Goal: Transaction & Acquisition: Purchase product/service

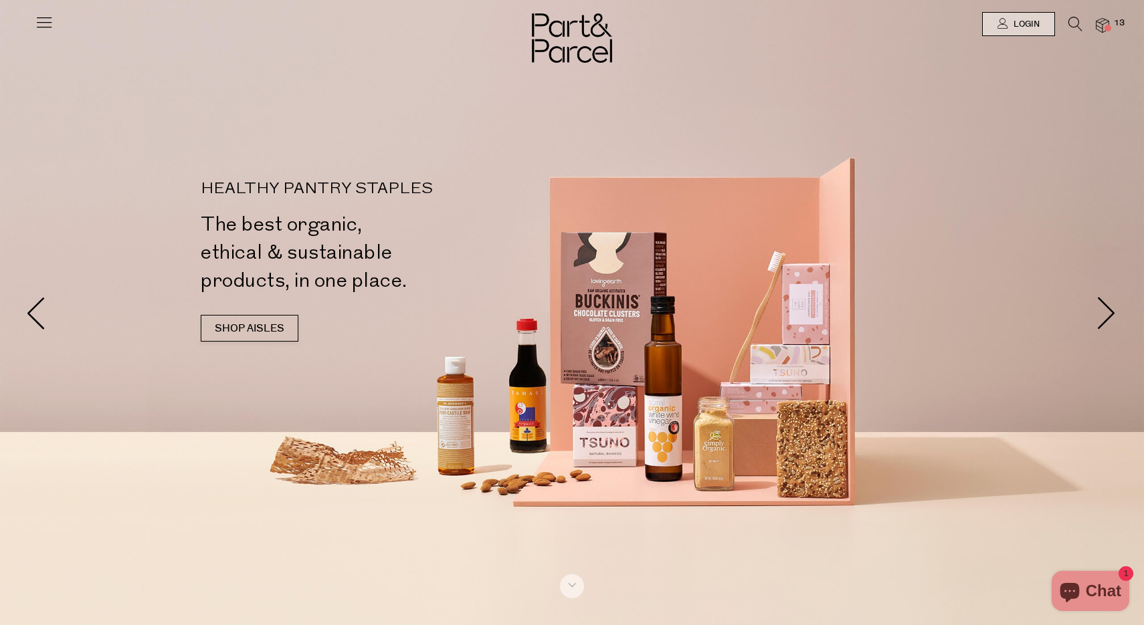
click at [1114, 25] on span "13" at bounding box center [1118, 23] width 17 height 12
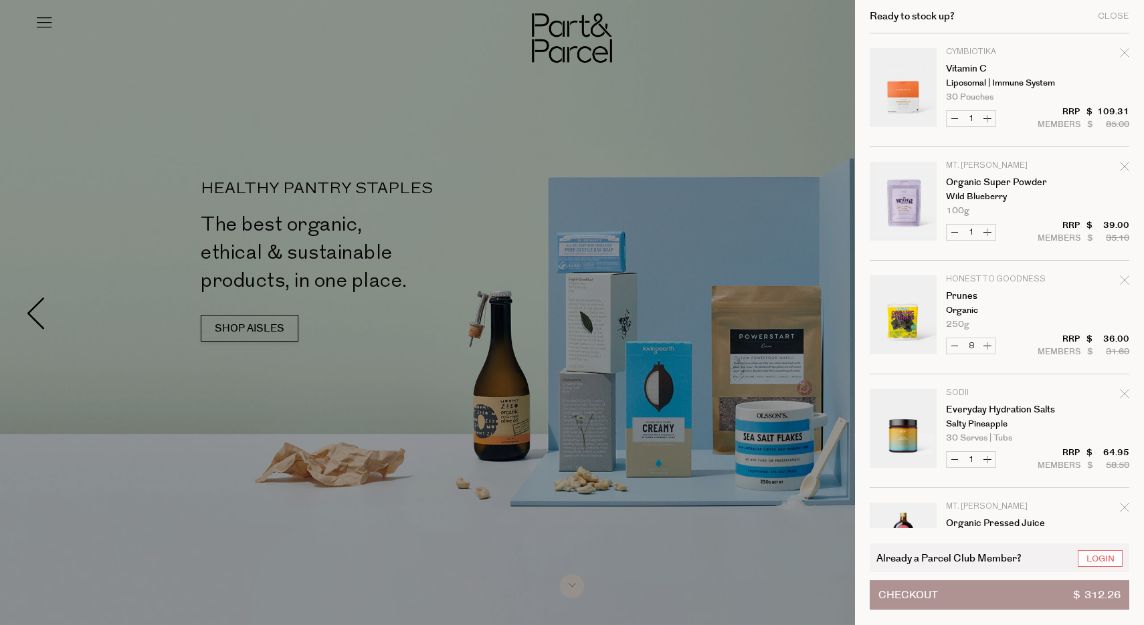
click at [819, 143] on div at bounding box center [572, 312] width 1144 height 625
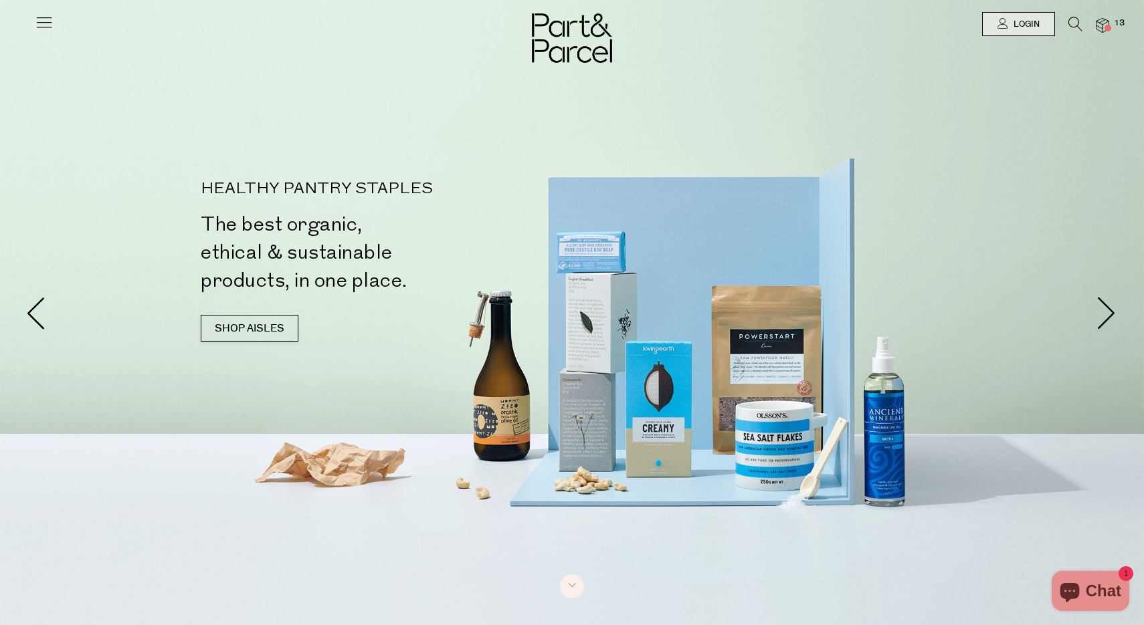
click at [1076, 13] on div at bounding box center [572, 24] width 1144 height 48
click at [1076, 19] on icon at bounding box center [1075, 24] width 14 height 15
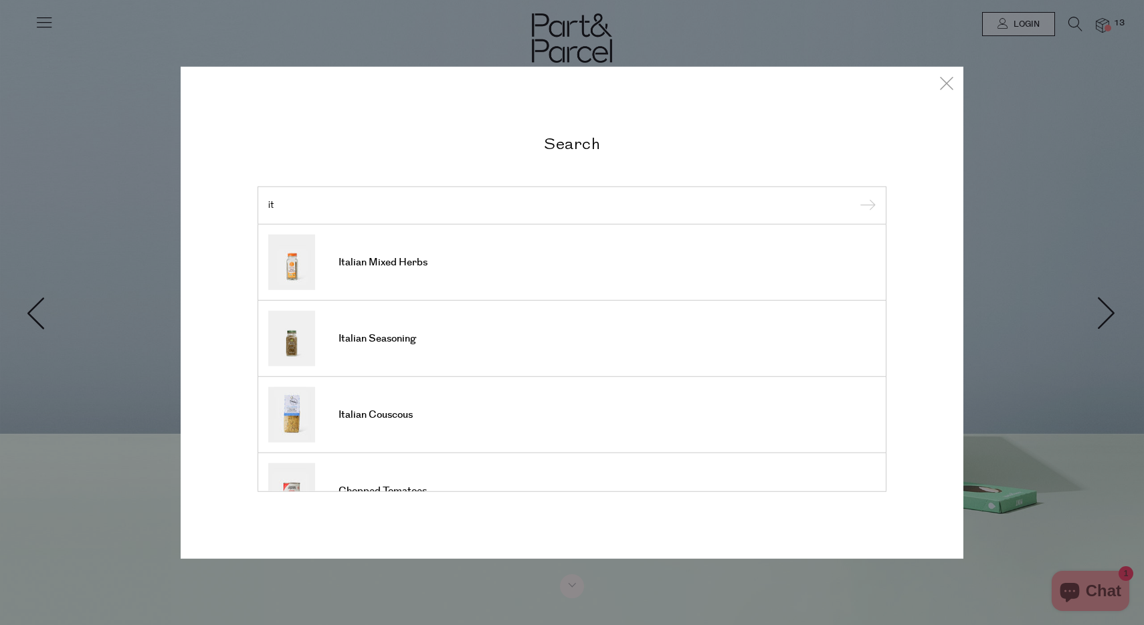
type input "i"
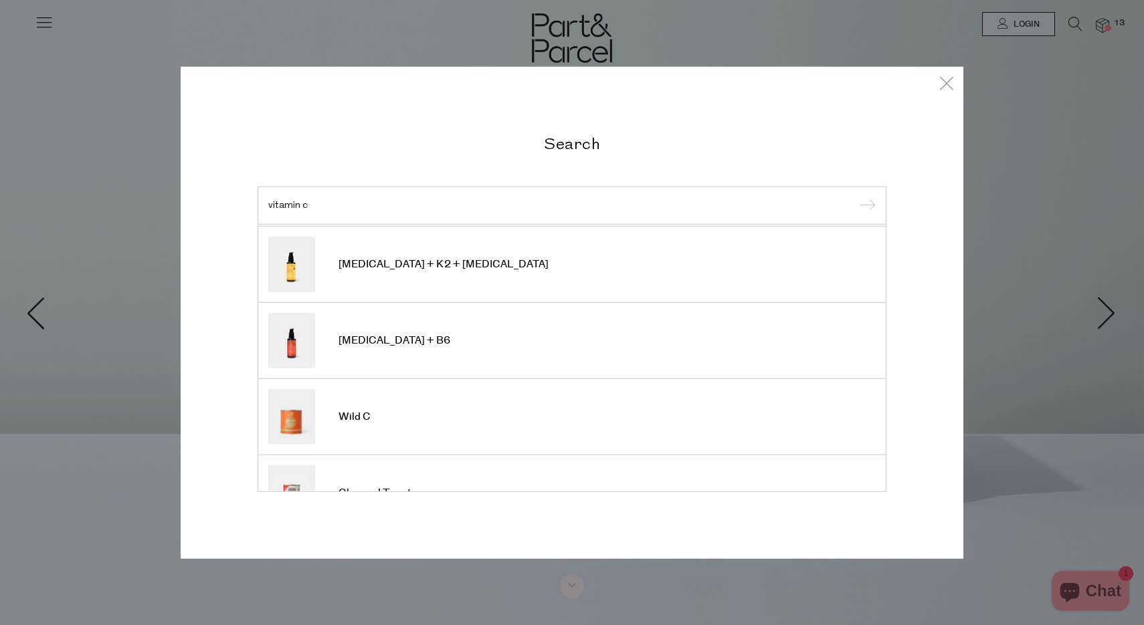
scroll to position [399, 0]
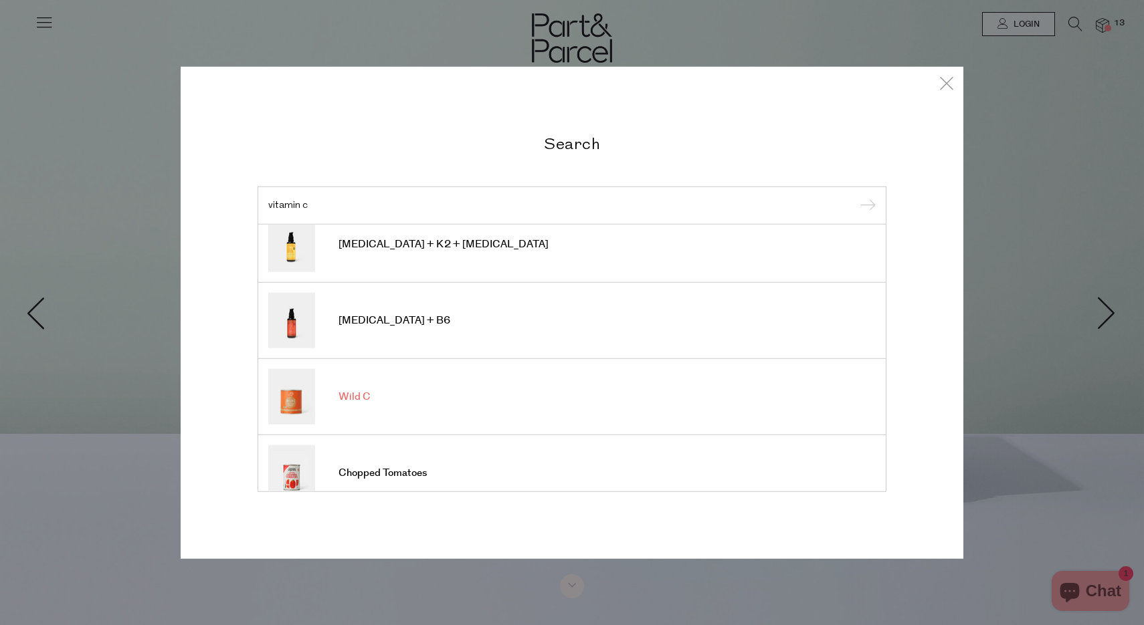
type input "vitamin c"
click at [342, 407] on link "Wild C" at bounding box center [571, 397] width 607 height 56
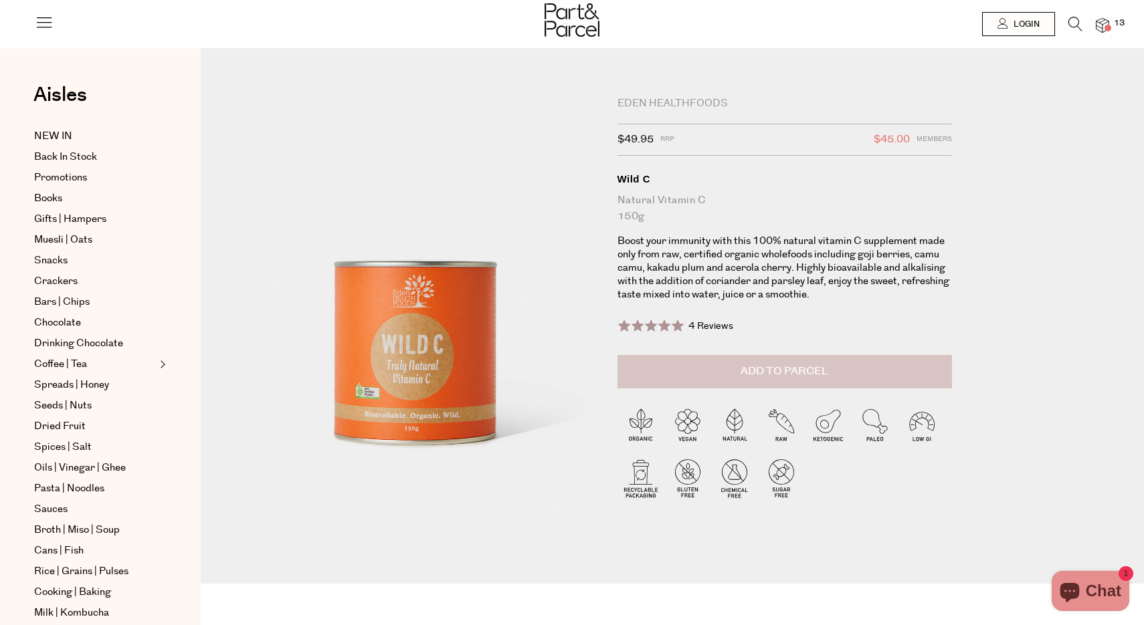
click at [753, 365] on span "Add to Parcel" at bounding box center [784, 371] width 88 height 15
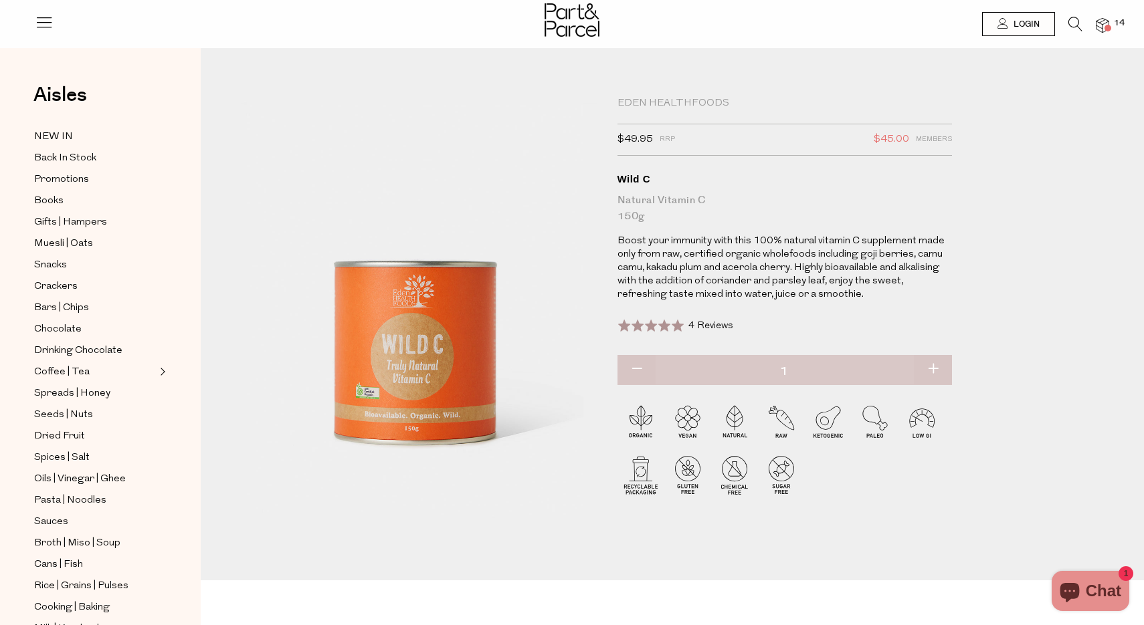
click at [1108, 16] on div at bounding box center [572, 21] width 1144 height 43
click at [1102, 43] on div at bounding box center [572, 21] width 1144 height 43
click at [1102, 37] on div at bounding box center [572, 21] width 1144 height 43
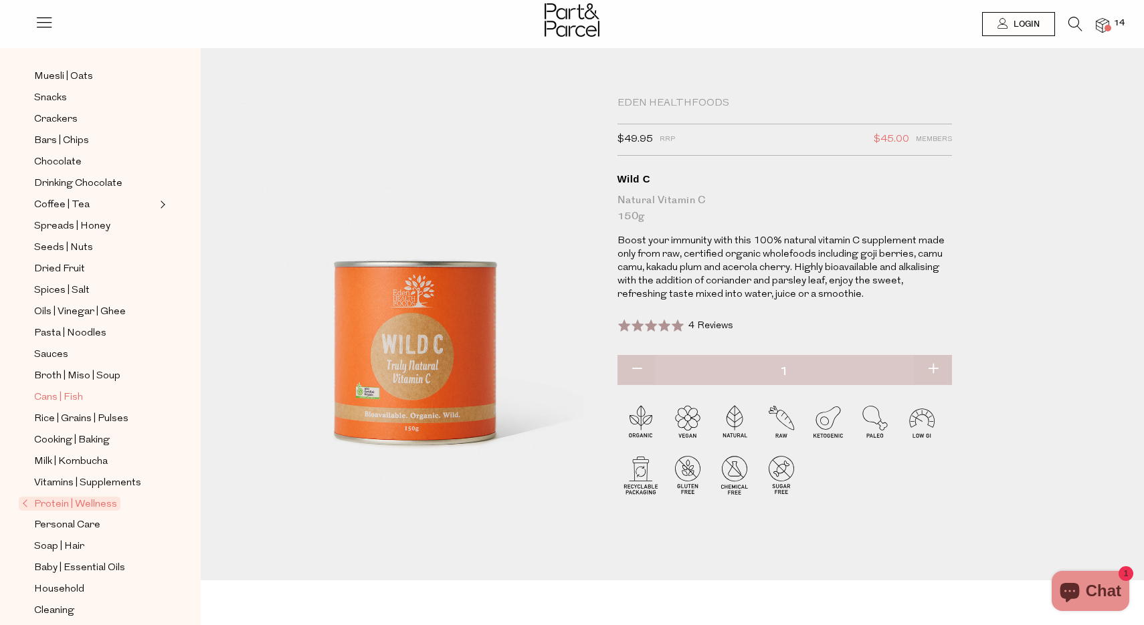
scroll to position [197, 0]
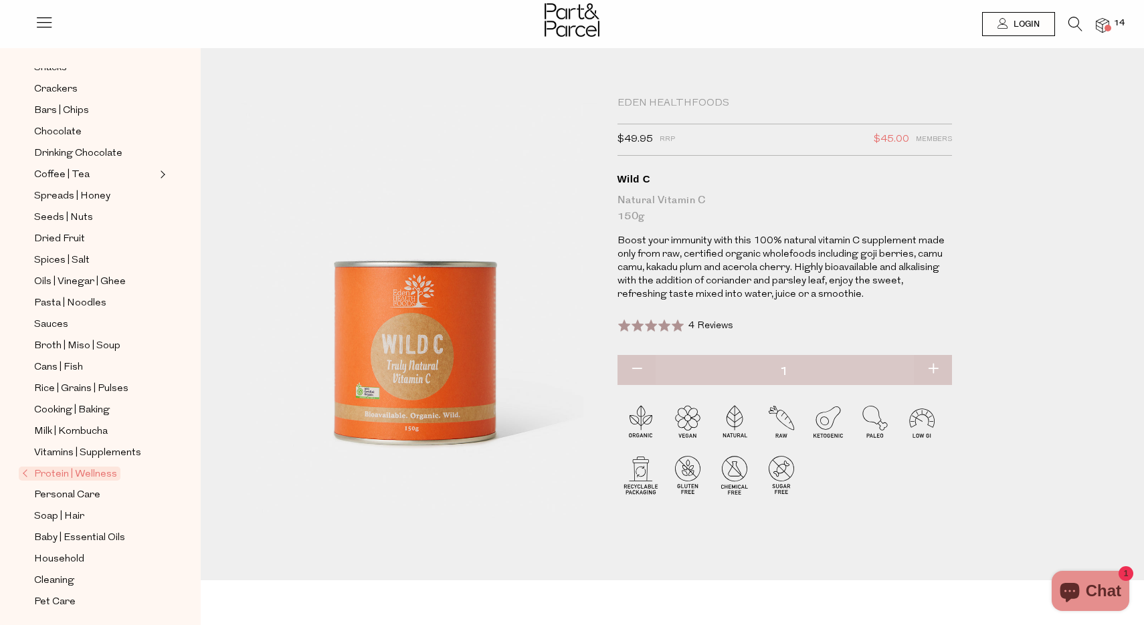
click at [1071, 25] on icon at bounding box center [1075, 24] width 14 height 15
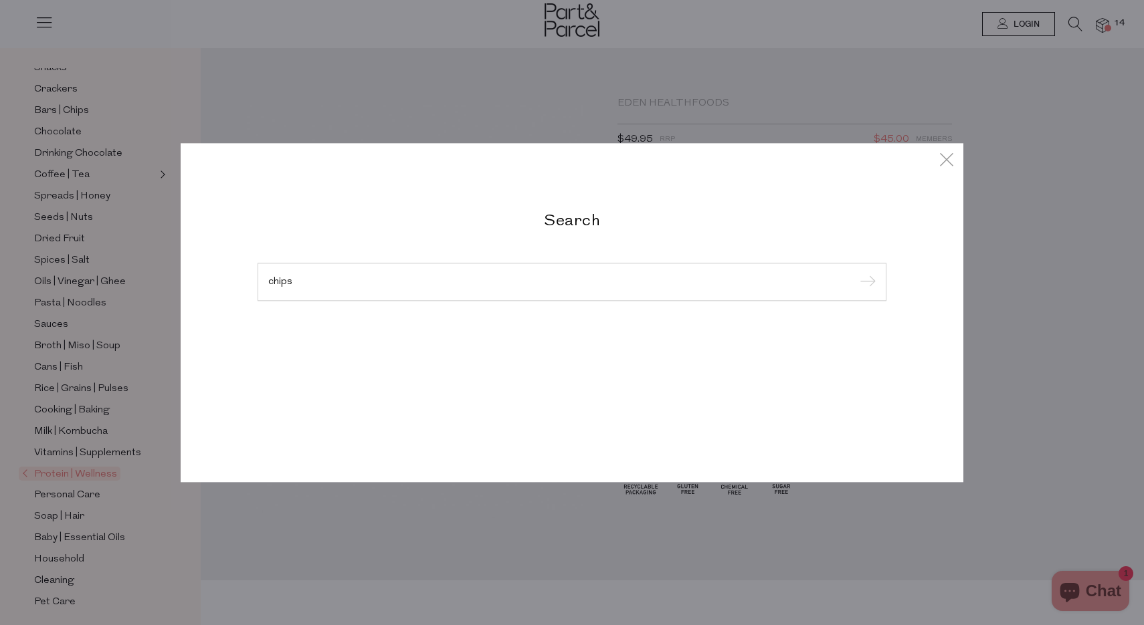
type input "chips"
click at [865, 273] on input "submit" at bounding box center [865, 283] width 20 height 20
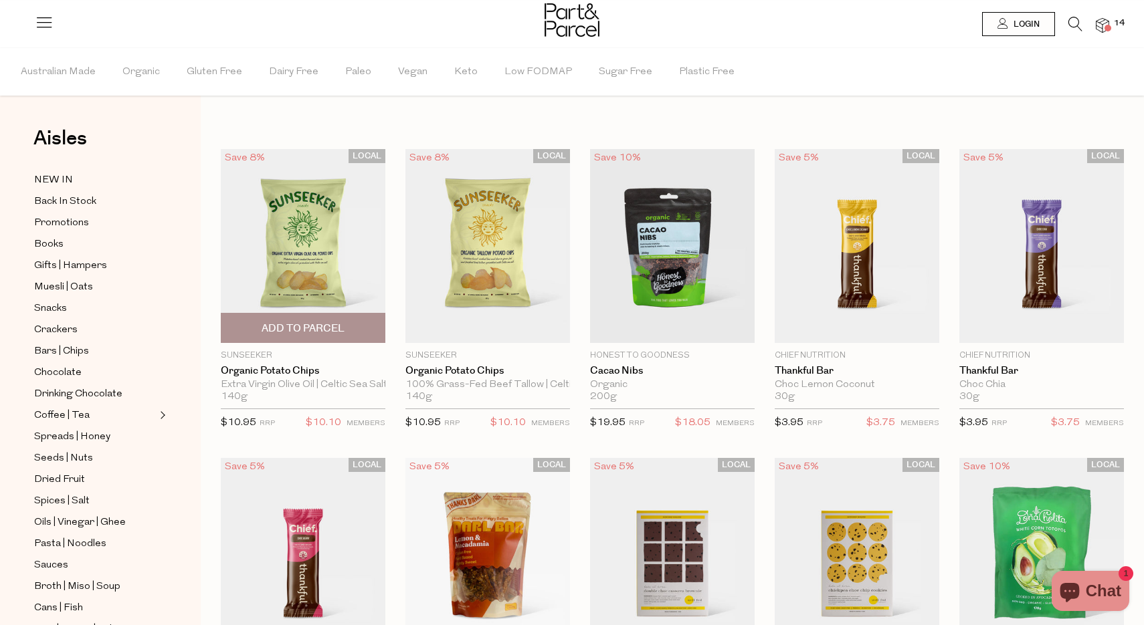
click at [300, 229] on img at bounding box center [303, 246] width 165 height 194
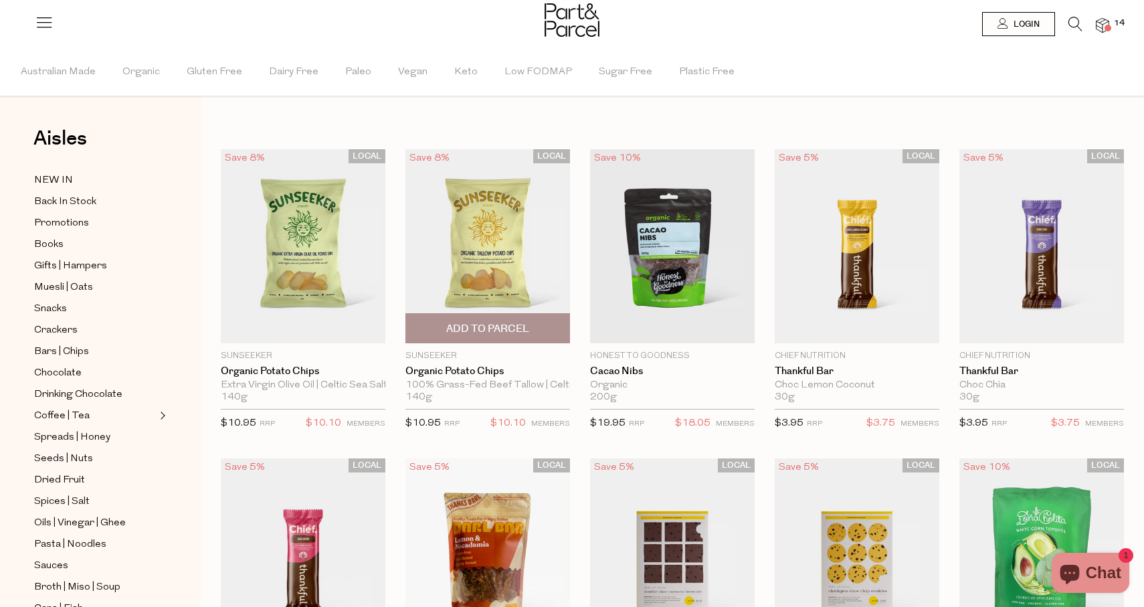
click at [504, 207] on img at bounding box center [487, 246] width 165 height 194
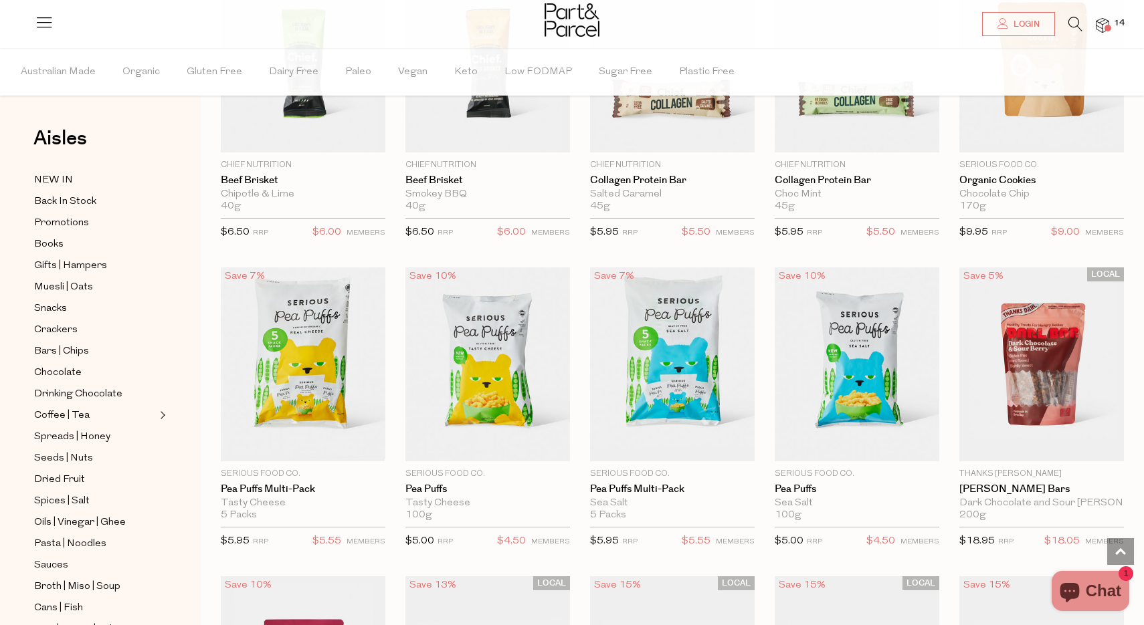
scroll to position [1119, 0]
click at [61, 390] on span "Drinking Chocolate" at bounding box center [78, 395] width 88 height 16
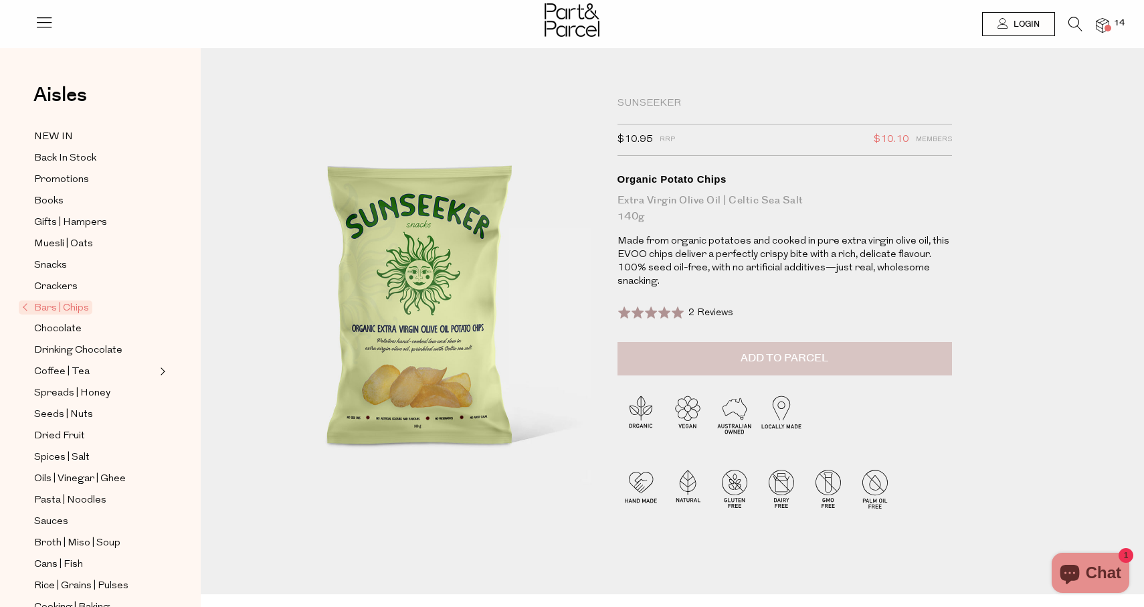
click at [732, 352] on button "Add to Parcel" at bounding box center [784, 358] width 334 height 33
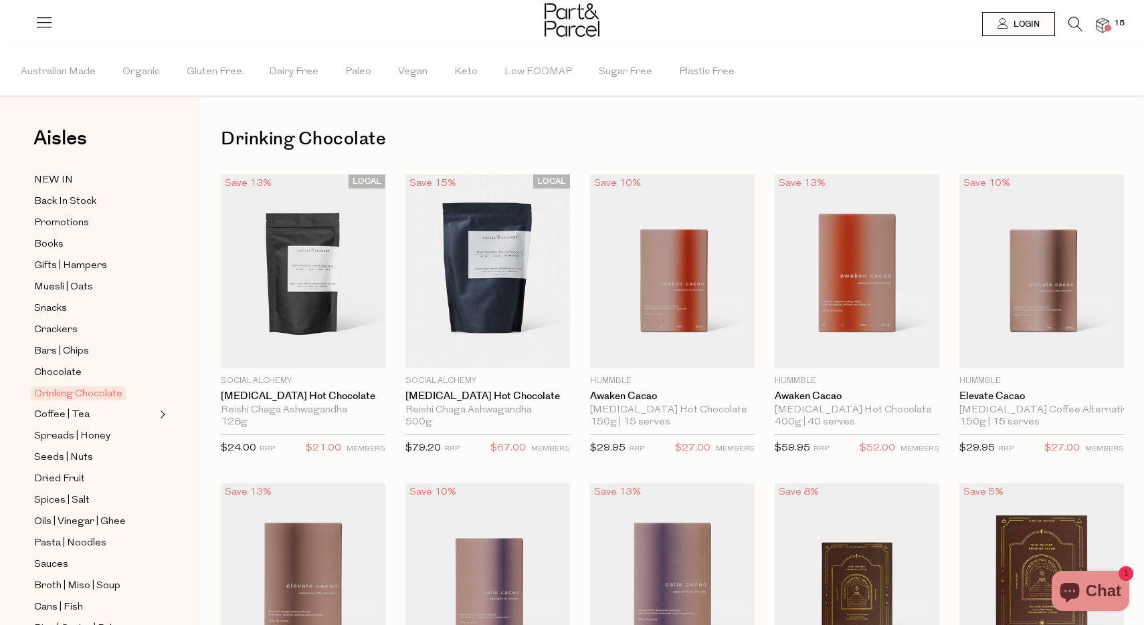
scroll to position [49, 0]
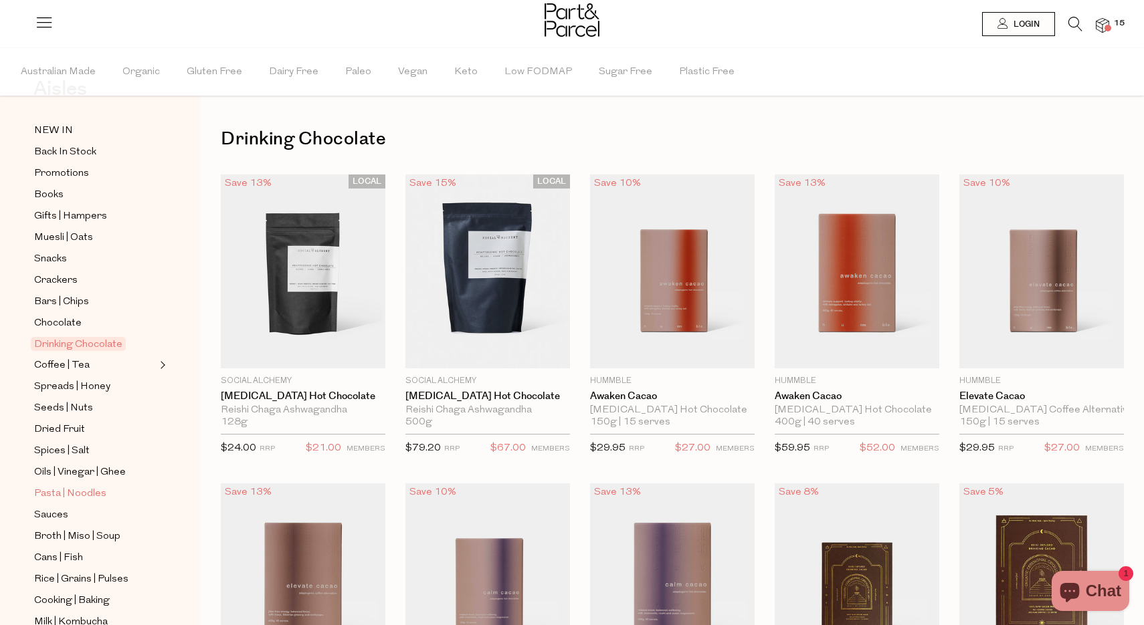
click at [55, 490] on span "Pasta | Noodles" at bounding box center [70, 494] width 72 height 16
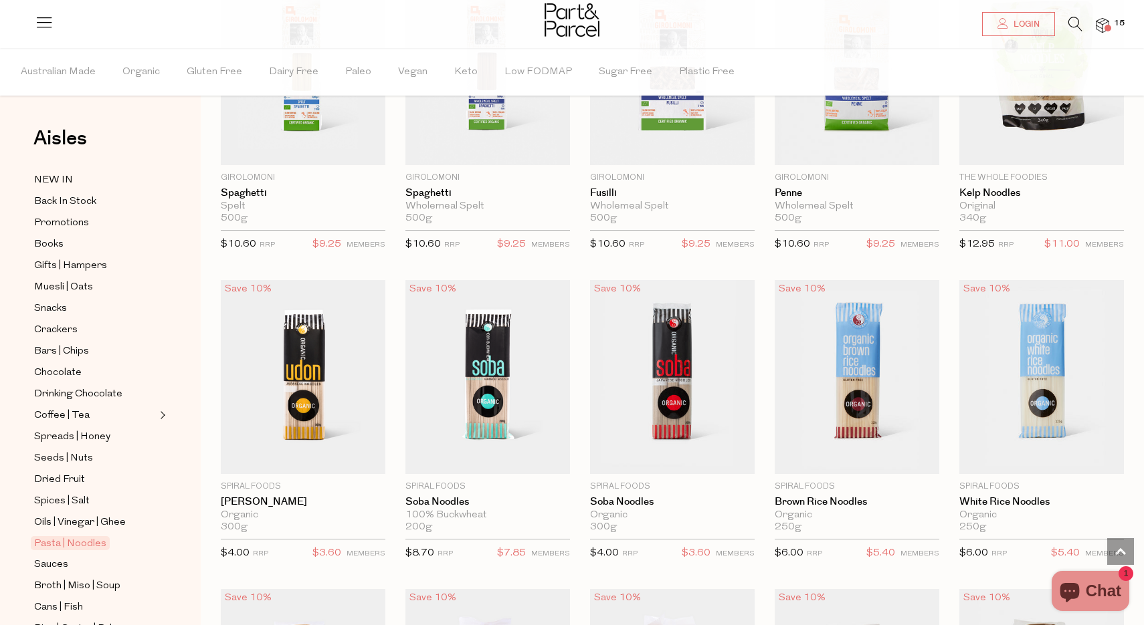
scroll to position [2059, 0]
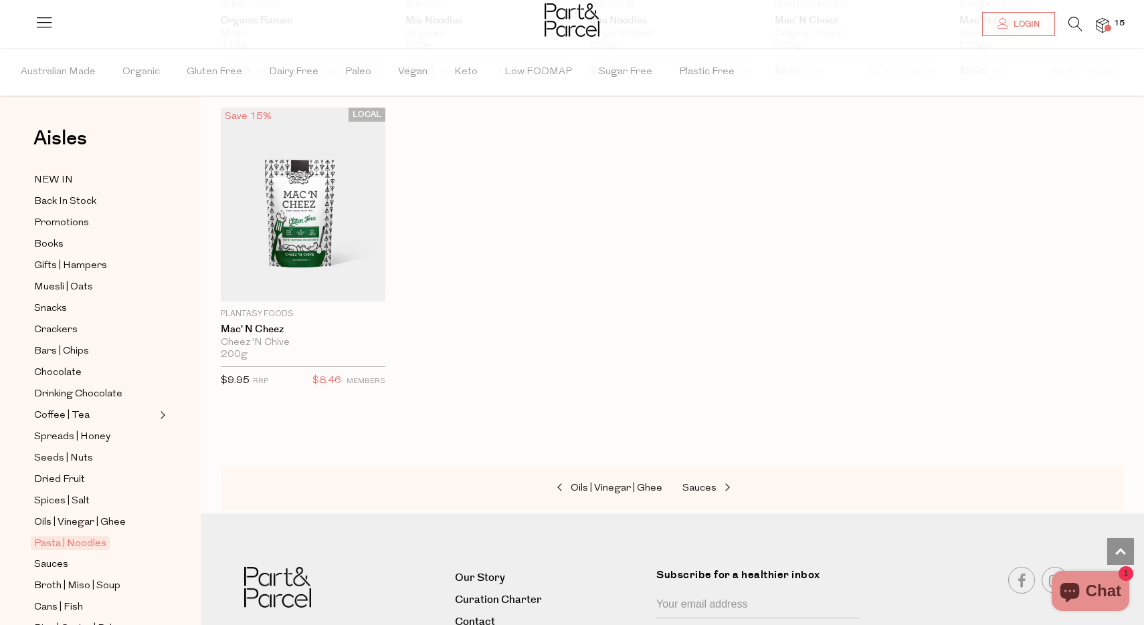
scroll to position [3493, 0]
